Goal: Transaction & Acquisition: Download file/media

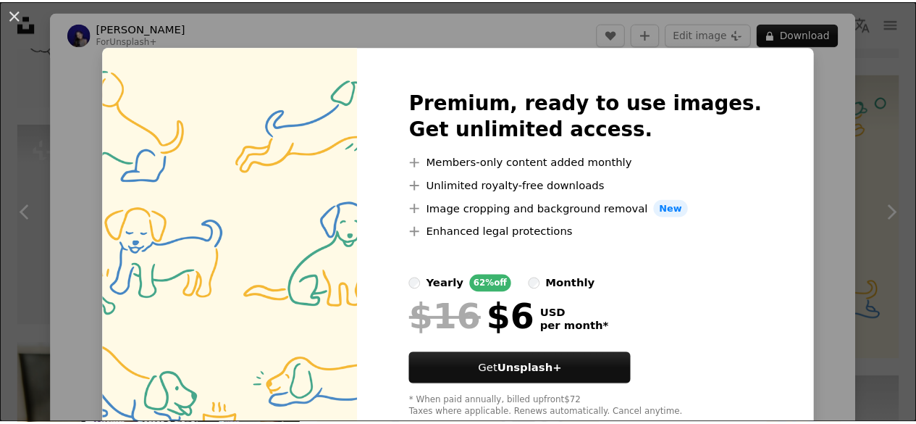
scroll to position [3620, 0]
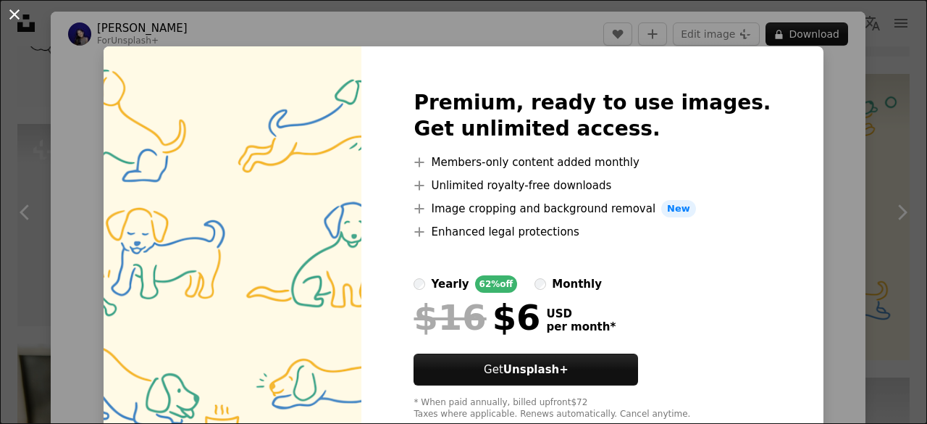
click at [23, 16] on button "An X shape" at bounding box center [14, 14] width 17 height 17
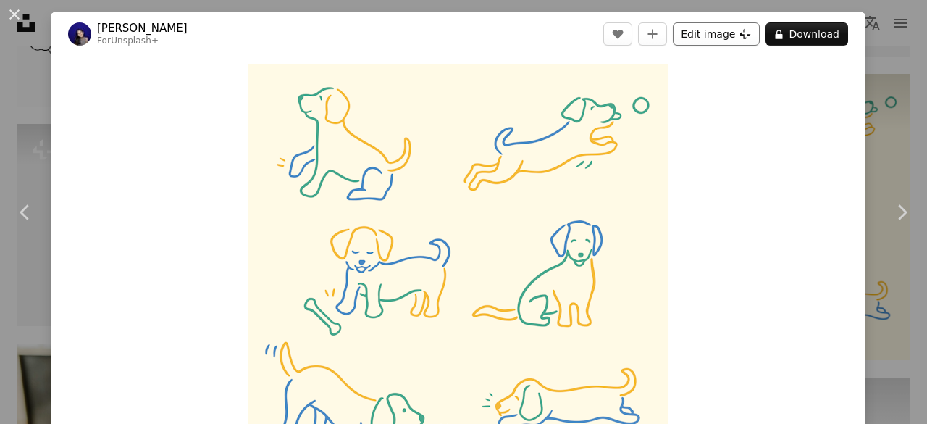
click at [725, 40] on button "Edit image Plus sign for Unsplash+" at bounding box center [716, 33] width 87 height 23
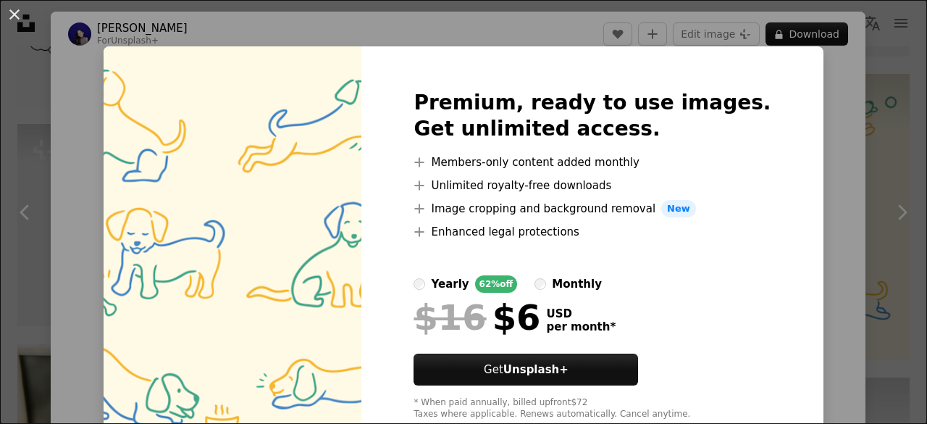
click at [16, 23] on button "An X shape" at bounding box center [14, 14] width 17 height 17
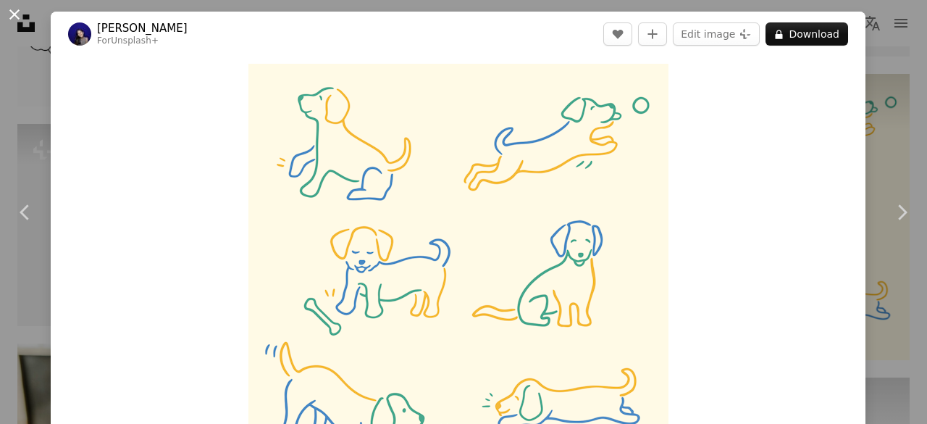
drag, startPoint x: 26, startPoint y: 12, endPoint x: 17, endPoint y: 22, distance: 12.8
click at [17, 22] on button "An X shape" at bounding box center [14, 14] width 17 height 17
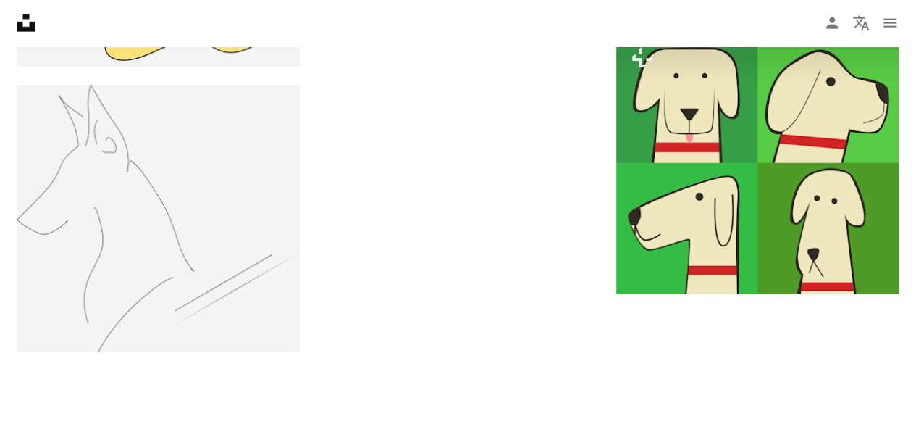
scroll to position [4561, 0]
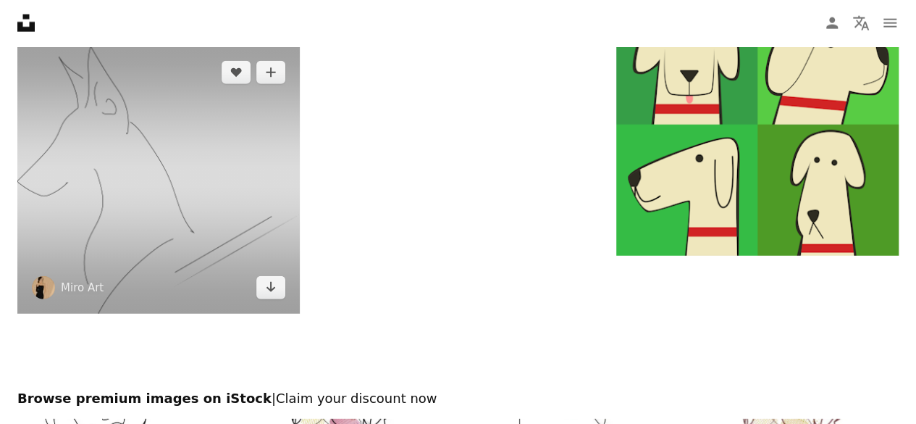
click at [136, 232] on img at bounding box center [158, 179] width 282 height 266
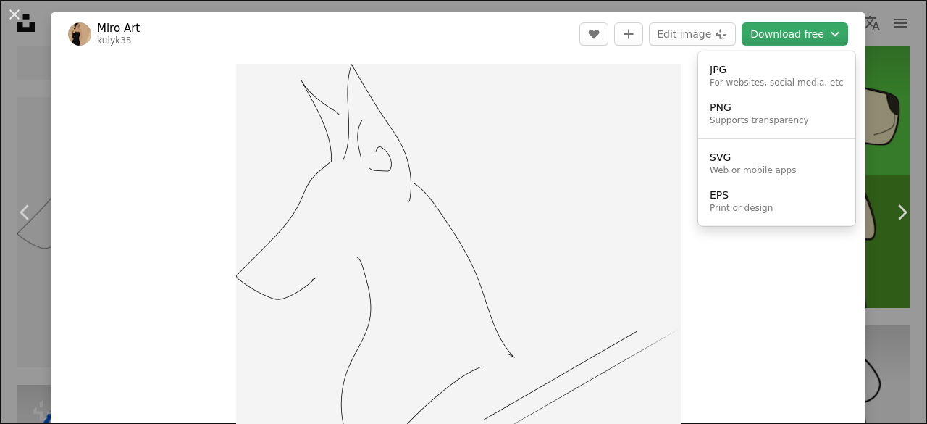
click at [755, 31] on button "Download free Chevron down" at bounding box center [795, 33] width 106 height 23
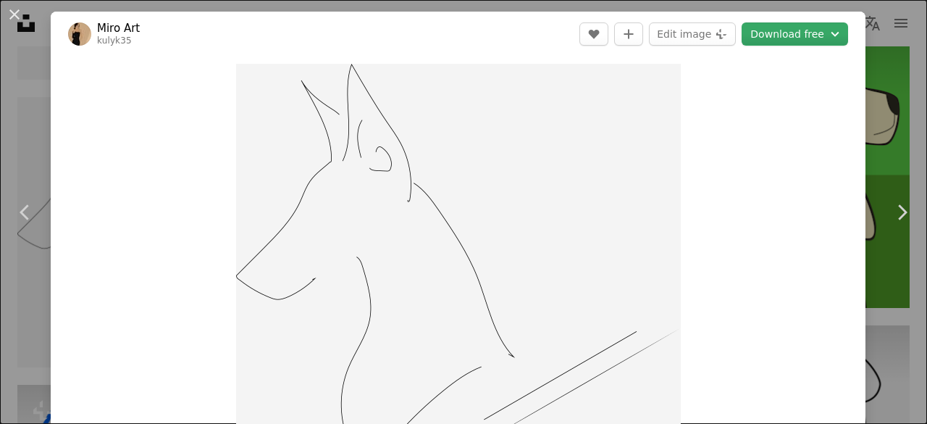
click at [763, 27] on button "Download free Chevron down" at bounding box center [795, 33] width 106 height 23
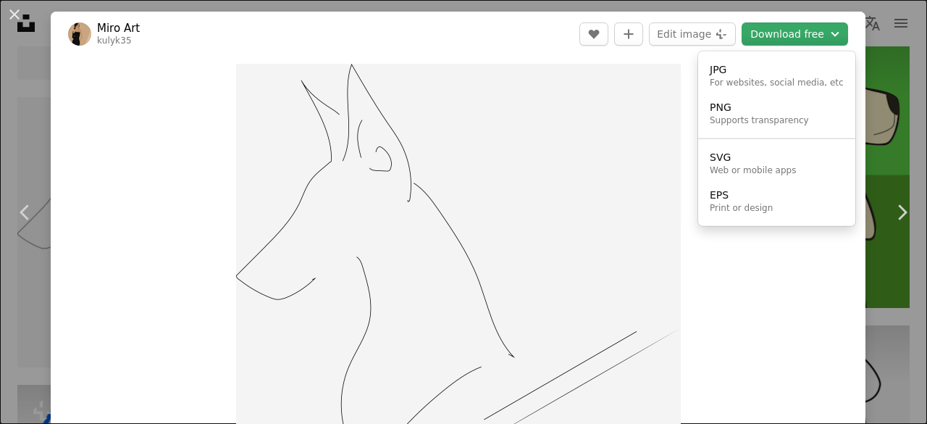
click at [791, 34] on button "Download free Chevron down" at bounding box center [795, 33] width 106 height 23
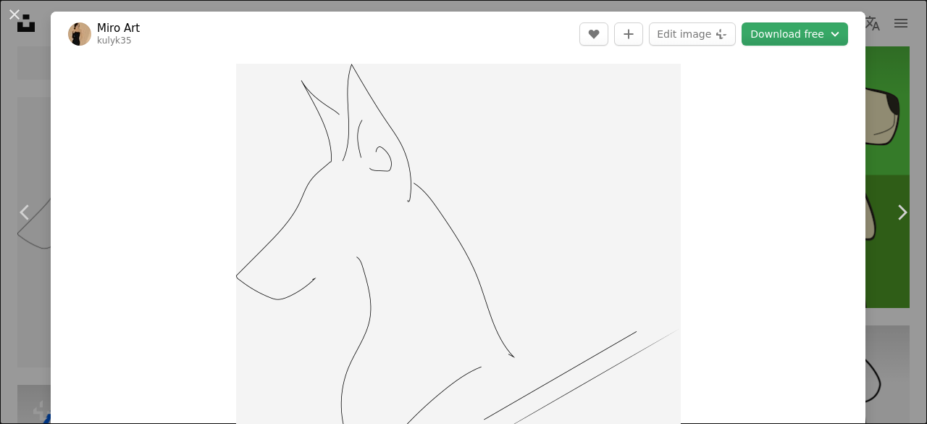
click at [778, 35] on button "Download free Chevron down" at bounding box center [795, 33] width 106 height 23
click at [773, 35] on button "Download free Chevron down" at bounding box center [795, 33] width 106 height 23
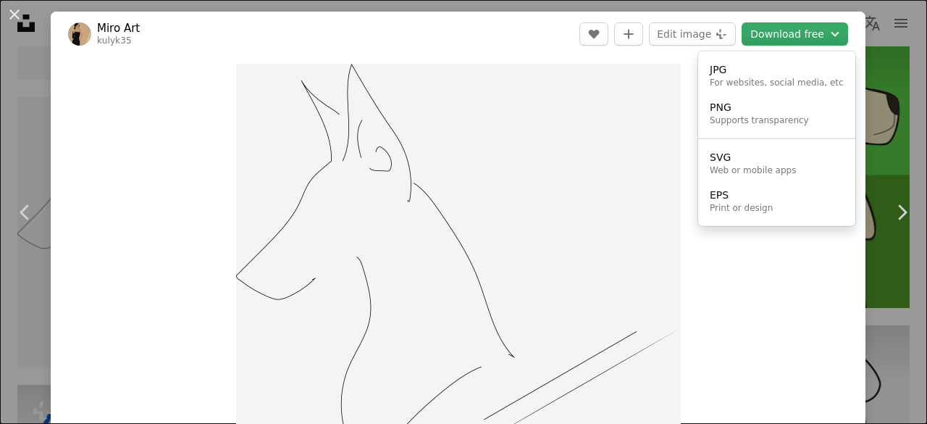
click at [749, 38] on button "Download free Chevron down" at bounding box center [795, 33] width 106 height 23
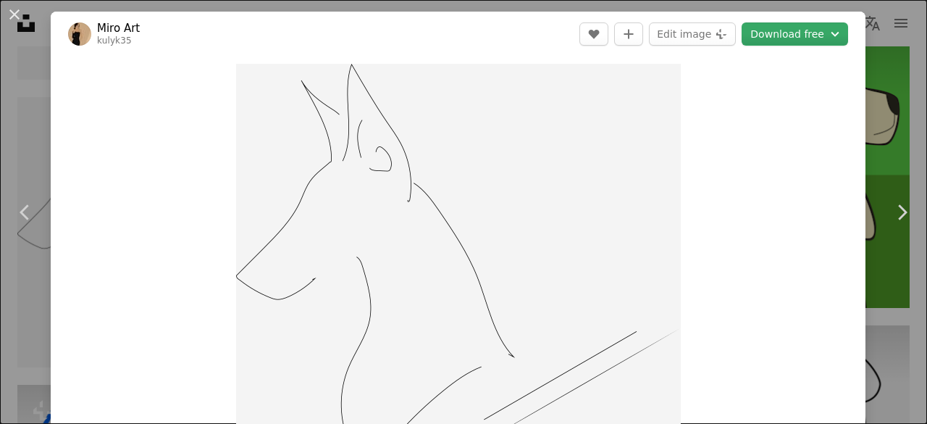
click at [749, 41] on button "Download free Chevron down" at bounding box center [795, 33] width 106 height 23
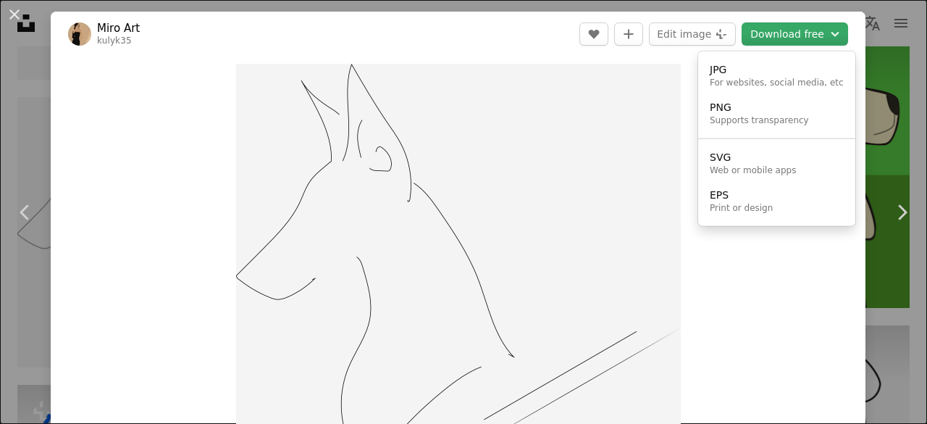
click at [757, 41] on button "Download free Chevron down" at bounding box center [795, 33] width 106 height 23
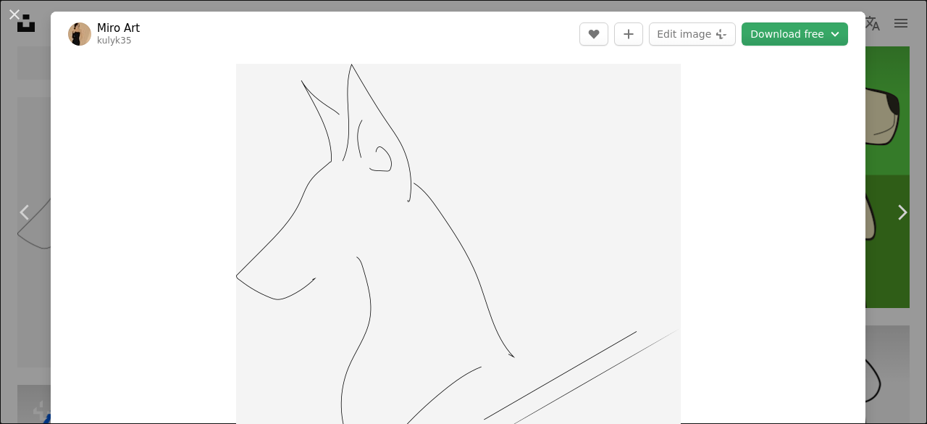
click at [756, 36] on button "Download free Chevron down" at bounding box center [795, 33] width 106 height 23
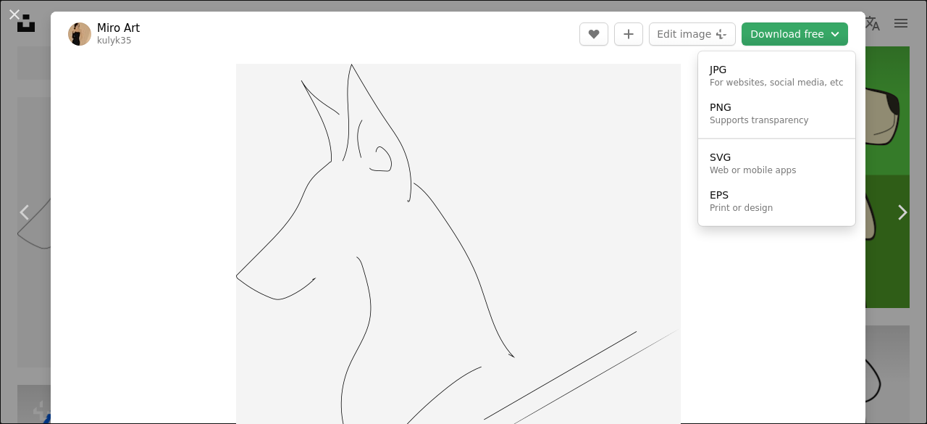
click at [752, 43] on button "Download free Chevron down" at bounding box center [795, 33] width 106 height 23
click at [732, 83] on div "For websites, social media, etc" at bounding box center [777, 83] width 134 height 12
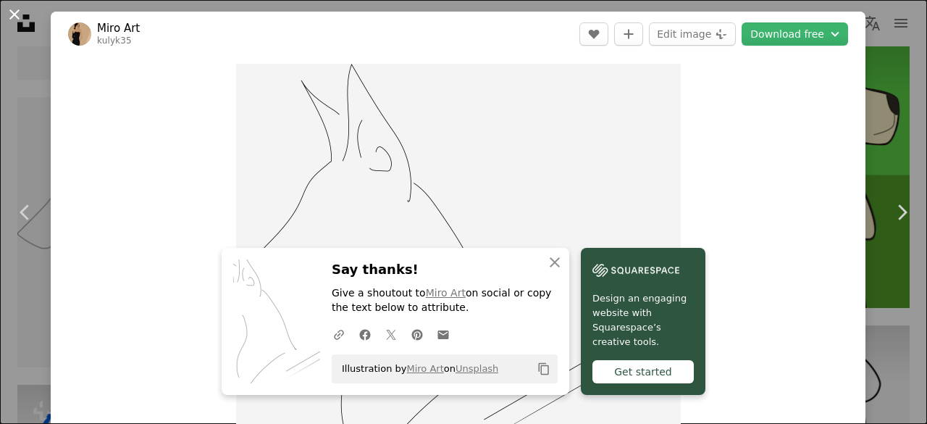
click at [15, 15] on button "An X shape" at bounding box center [14, 14] width 17 height 17
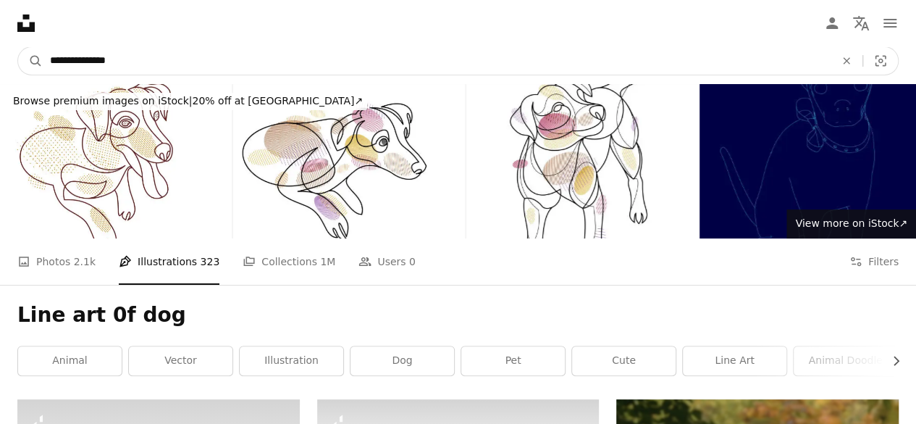
click at [464, 64] on input "**********" at bounding box center [437, 61] width 788 height 28
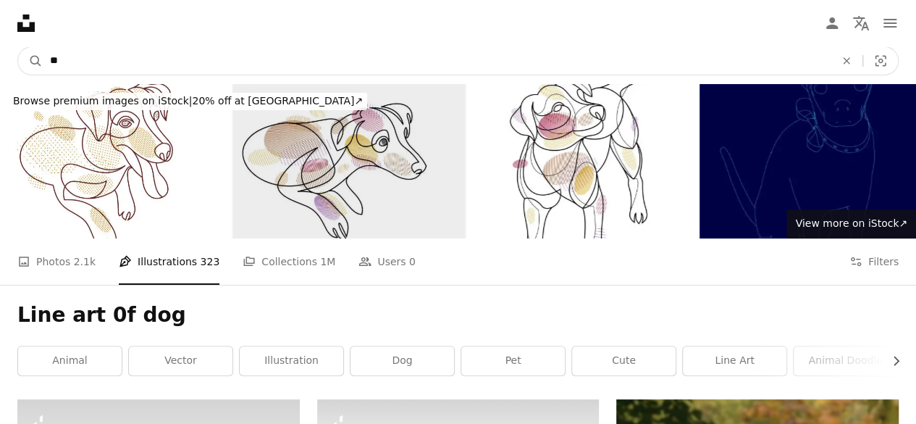
type input "*"
type input "**********"
click at [18, 47] on button "A magnifying glass" at bounding box center [30, 61] width 25 height 28
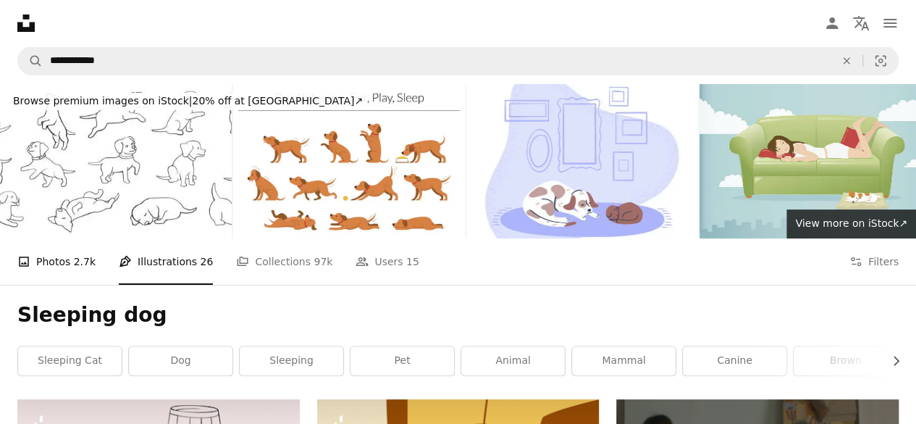
click at [69, 271] on link "A photo Photos 2.7k" at bounding box center [56, 261] width 78 height 46
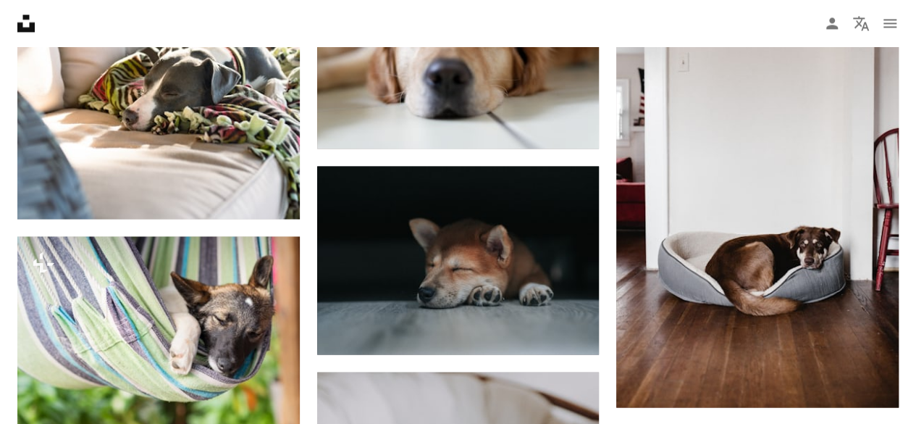
scroll to position [1231, 0]
